Goal: Transaction & Acquisition: Purchase product/service

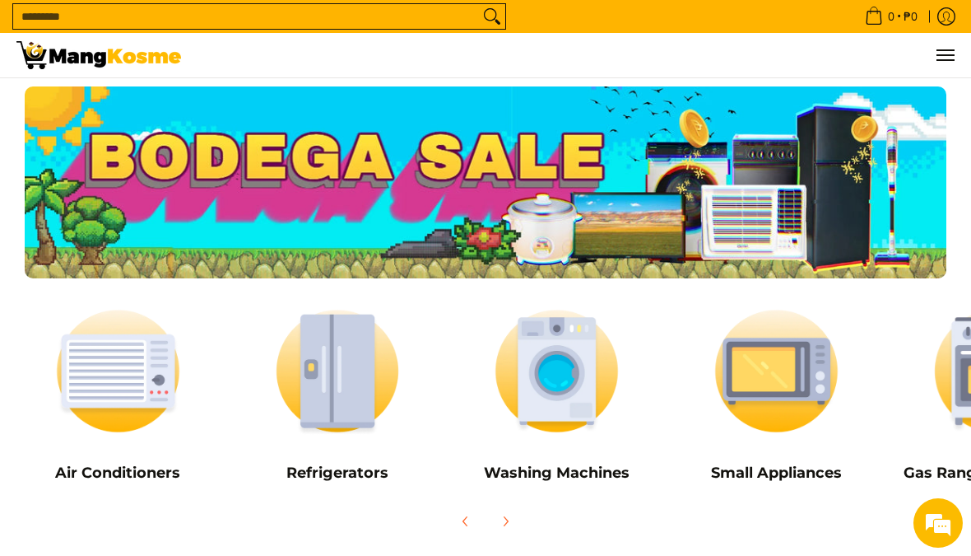
click at [332, 382] on img at bounding box center [337, 371] width 203 height 152
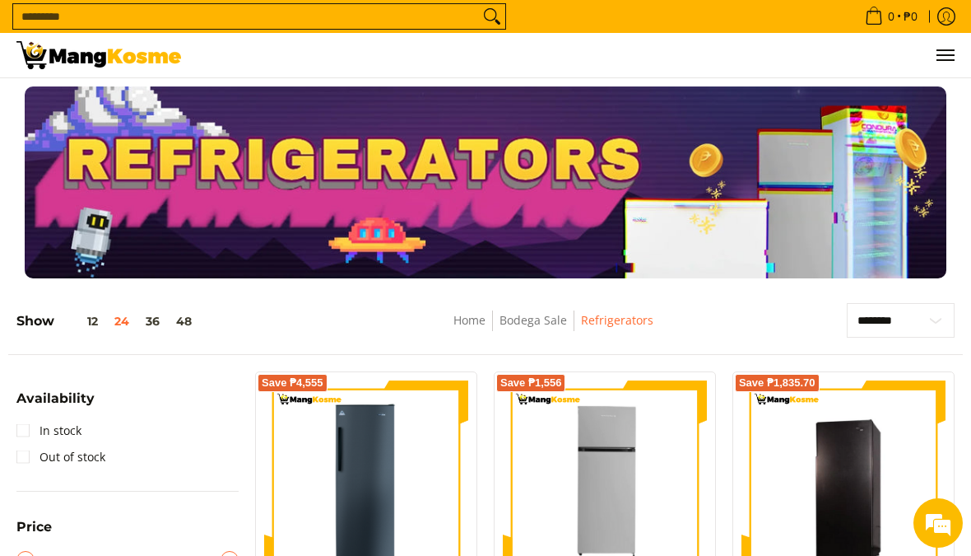
click at [529, 327] on link "Bodega Sale" at bounding box center [534, 320] width 68 height 16
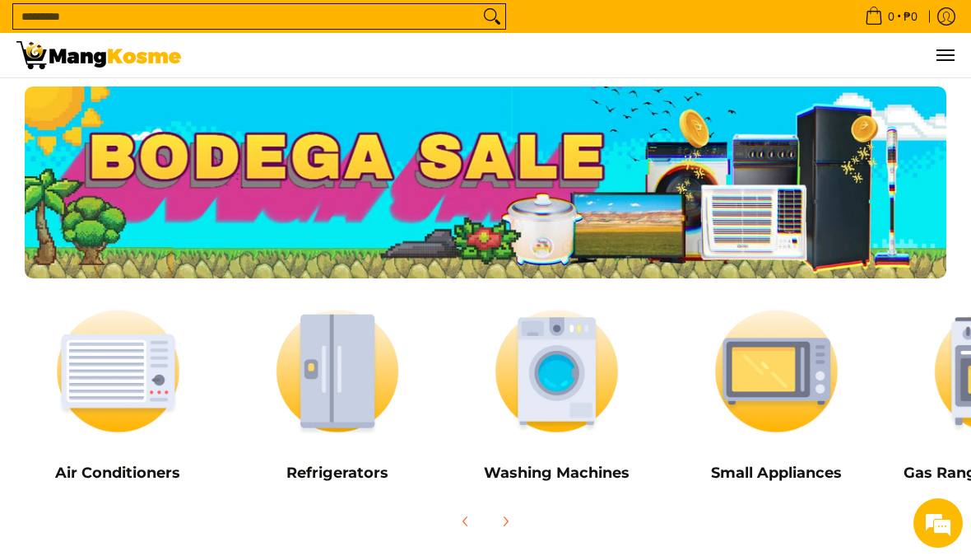
click at [338, 398] on img at bounding box center [337, 371] width 203 height 152
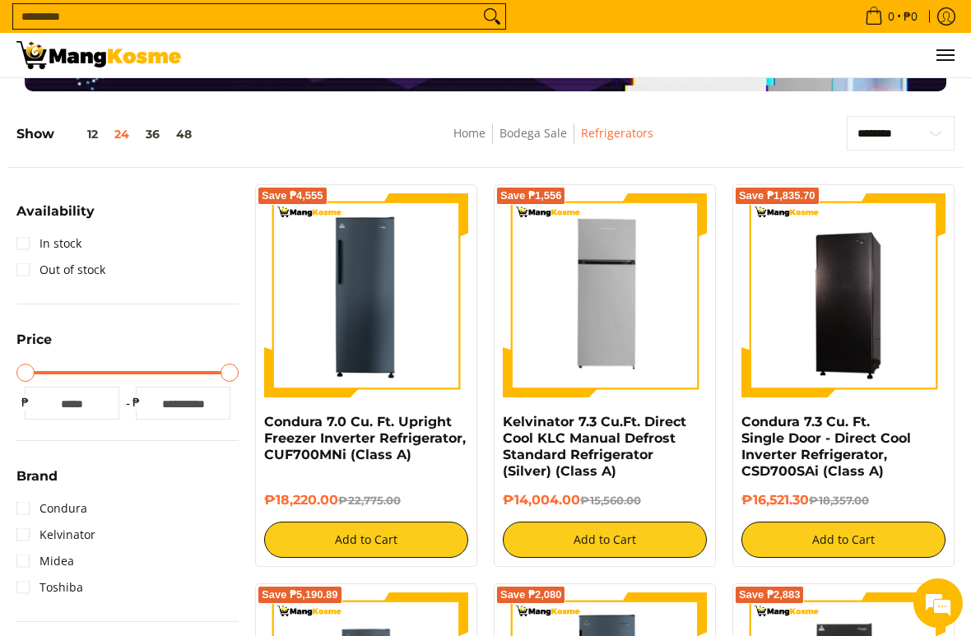
scroll to position [198, 0]
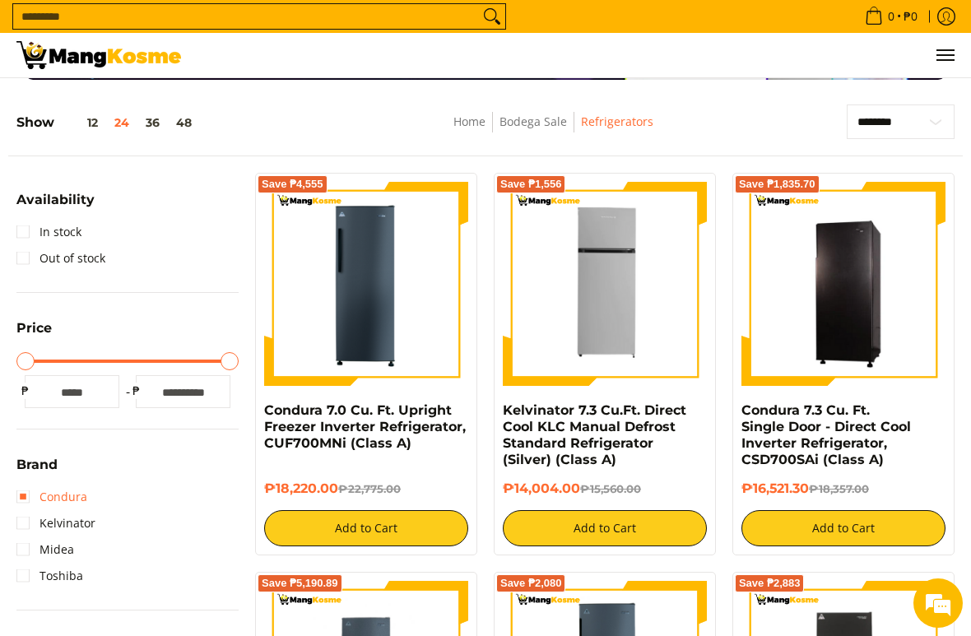
click at [74, 501] on link "Condura" at bounding box center [51, 497] width 71 height 26
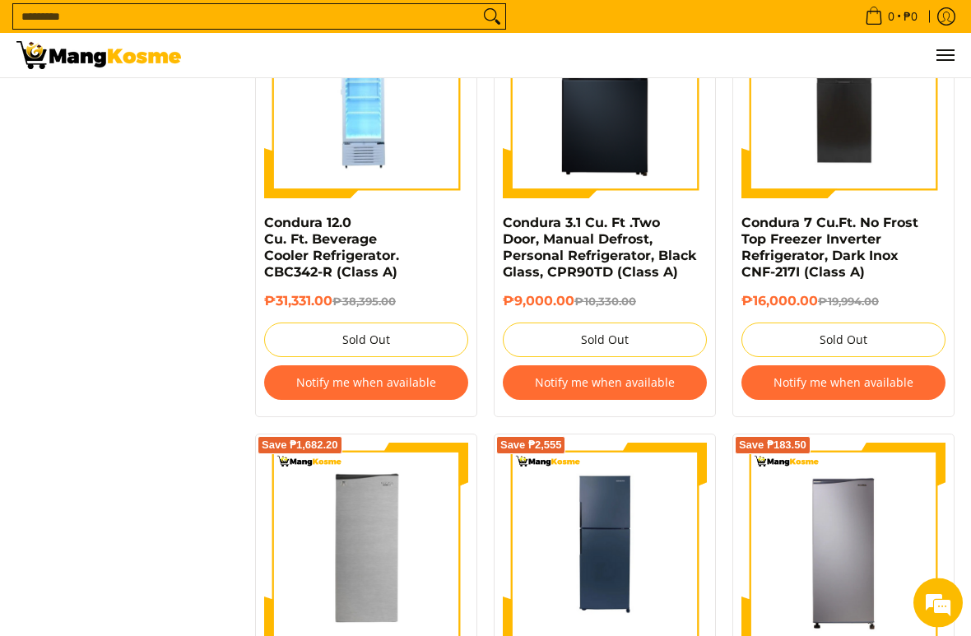
scroll to position [2198, 0]
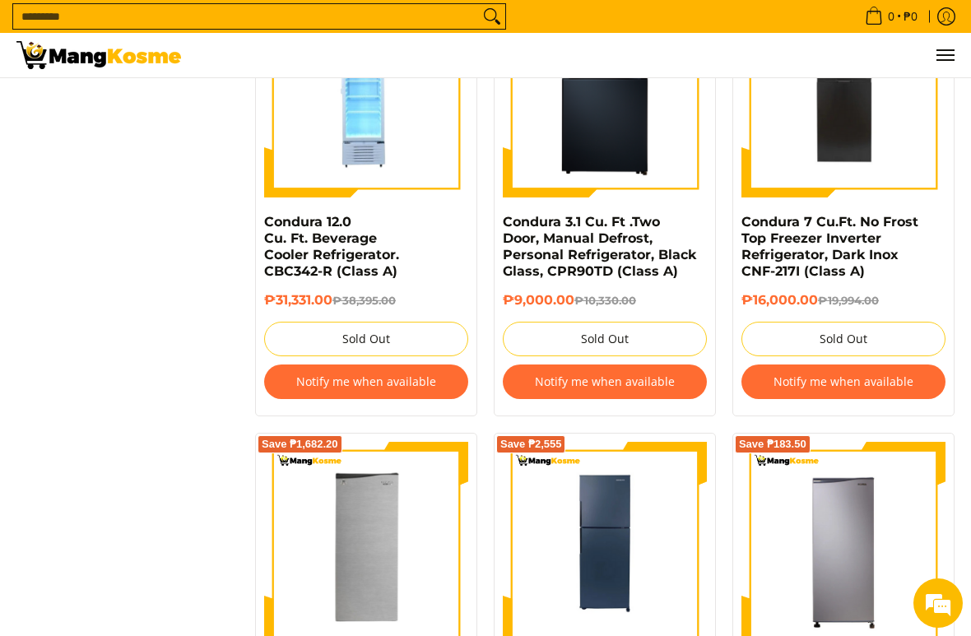
click at [122, 28] on input "Search..." at bounding box center [246, 16] width 466 height 25
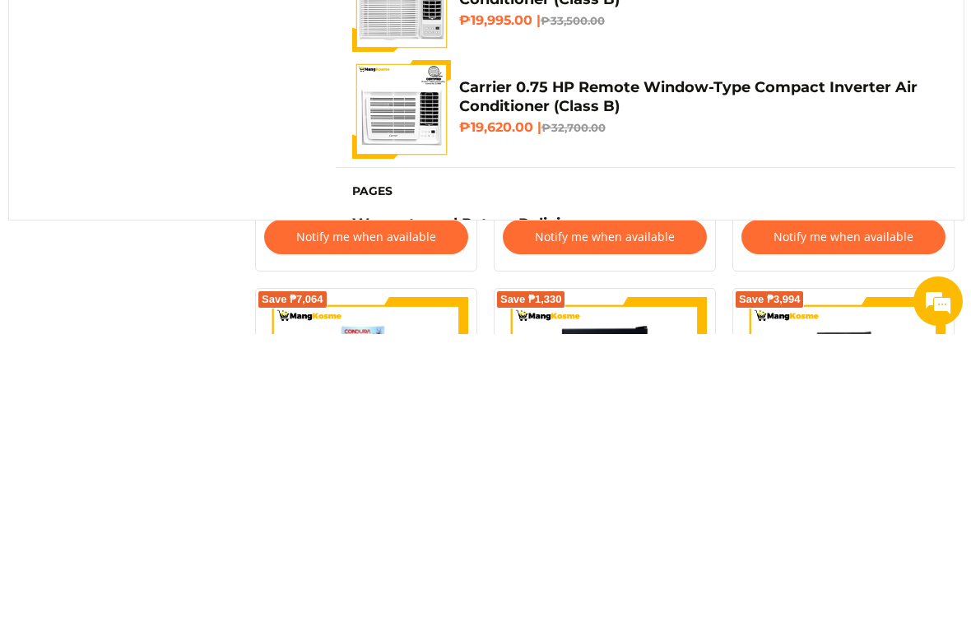
scroll to position [1823, 0]
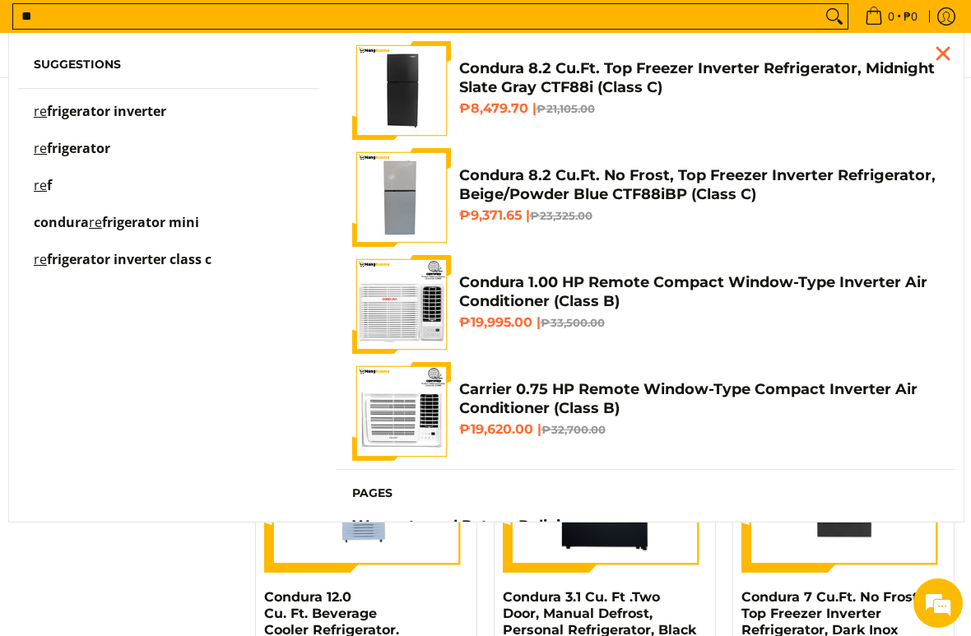
type input "**"
click at [933, 60] on div "Close pop up" at bounding box center [943, 53] width 25 height 25
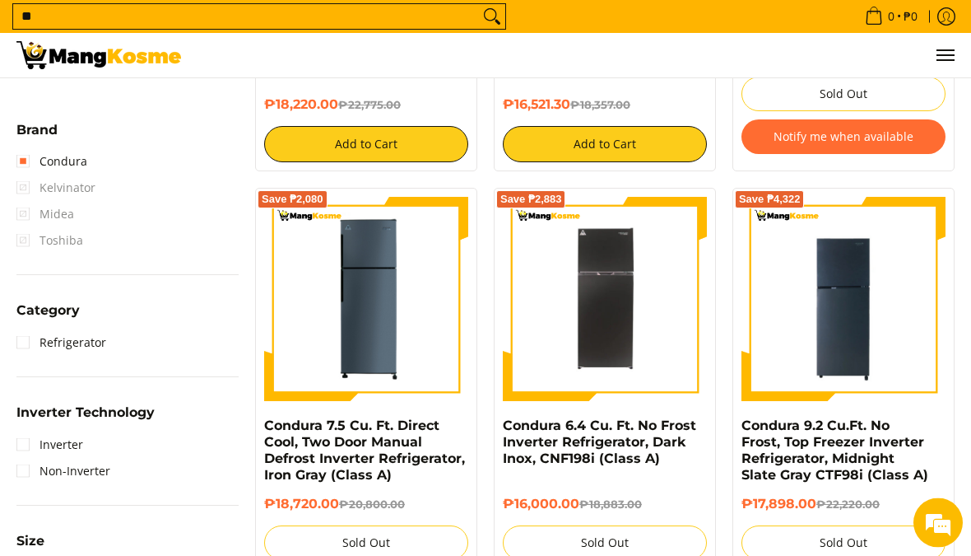
scroll to position [618, 0]
